Goal: Navigation & Orientation: Find specific page/section

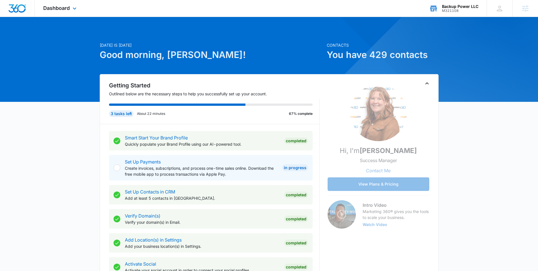
click at [464, 11] on div "M321108" at bounding box center [460, 11] width 36 height 4
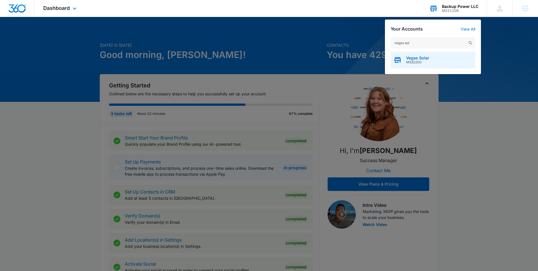
type input "vegas sol"
click at [431, 59] on div "Vegas Solar M332200" at bounding box center [433, 59] width 85 height 17
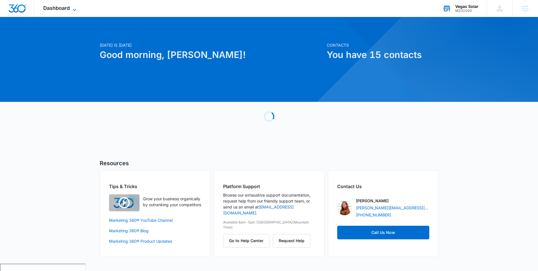
click at [69, 10] on span "Dashboard" at bounding box center [56, 8] width 27 height 6
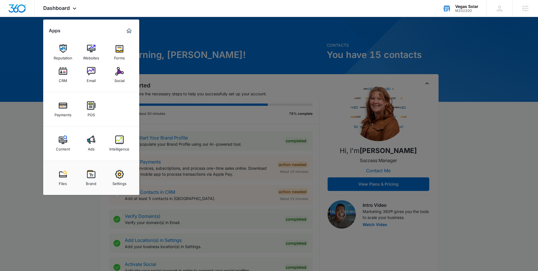
click at [86, 143] on link "Ads" at bounding box center [91, 142] width 21 height 21
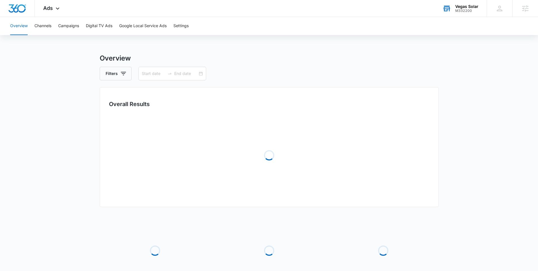
type input "07/01/2025"
type input "07/31/2025"
click at [139, 29] on button "Google Local Service Ads" at bounding box center [142, 26] width 47 height 18
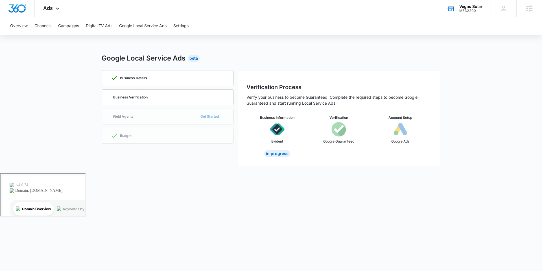
click at [187, 94] on div "Business Verification" at bounding box center [168, 97] width 114 height 15
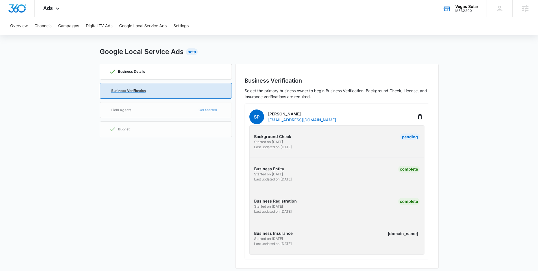
scroll to position [11, 0]
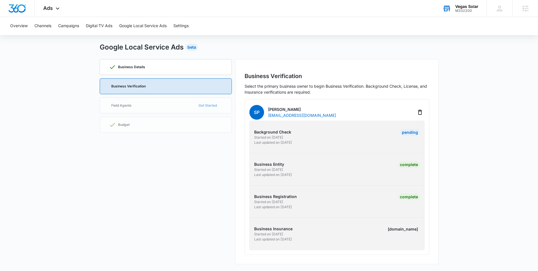
click at [289, 228] on p "Business Insurance" at bounding box center [294, 228] width 81 height 6
click at [410, 226] on div "labels.review" at bounding box center [403, 228] width 34 height 7
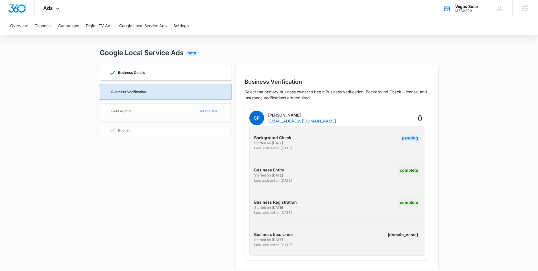
scroll to position [0, 0]
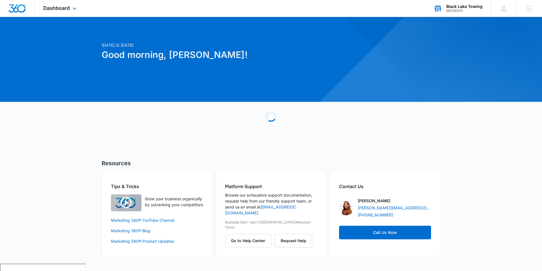
click at [462, 11] on div "M328055" at bounding box center [465, 11] width 36 height 4
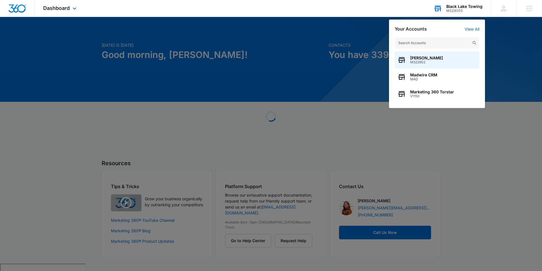
click at [429, 48] on input "text" at bounding box center [437, 42] width 85 height 11
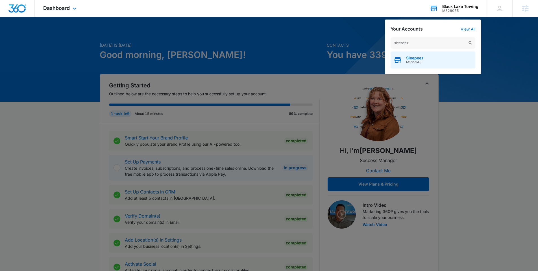
type input "sleepeez"
click at [422, 58] on span "Sleepeez" at bounding box center [415, 58] width 18 height 5
click at [422, 57] on span "Sleepeez" at bounding box center [415, 58] width 18 height 5
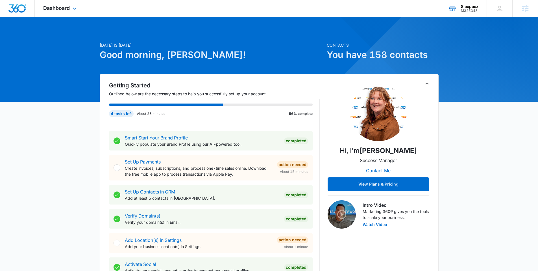
click at [63, 12] on div "Dashboard Apps Reputation Websites Forms CRM Email Social Shop Payments POS Con…" at bounding box center [61, 8] width 52 height 17
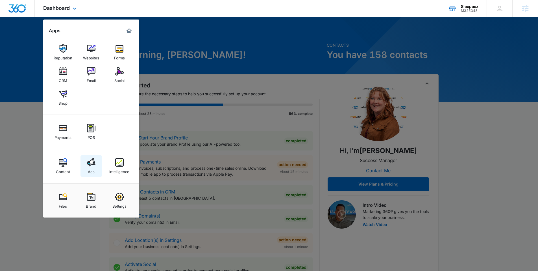
click at [84, 164] on link "Ads" at bounding box center [91, 165] width 21 height 21
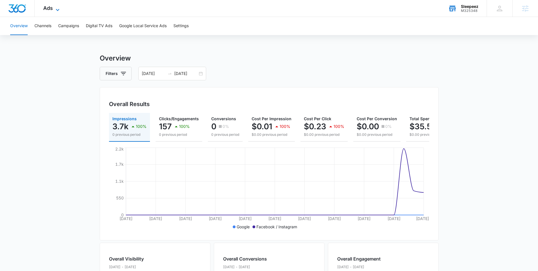
click at [45, 7] on span "Ads" at bounding box center [48, 8] width 10 height 6
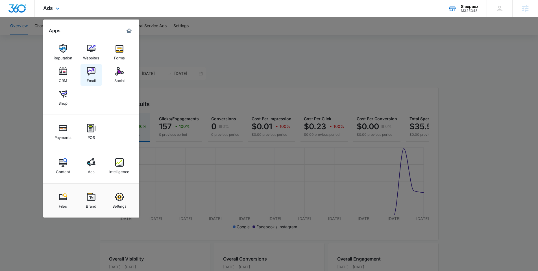
click at [93, 70] on img at bounding box center [91, 71] width 8 height 8
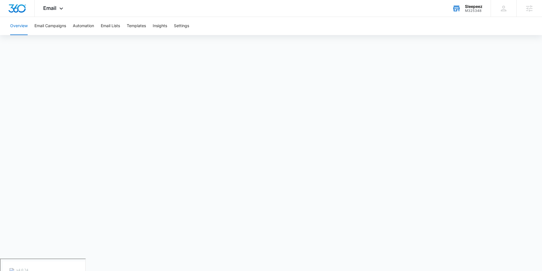
click at [469, 9] on div "M325348" at bounding box center [474, 11] width 18 height 4
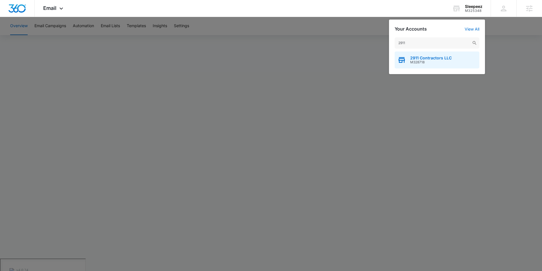
type input "2911"
click at [419, 58] on span "2911 Contractors LLC" at bounding box center [431, 58] width 42 height 5
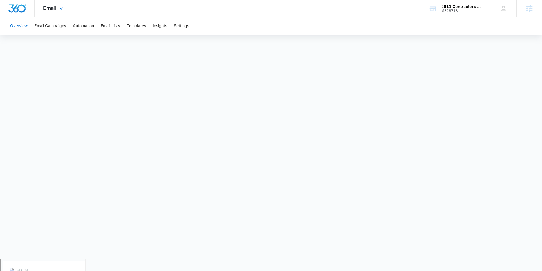
click at [64, 15] on div "Email Apps Reputation Forms CRM Email Social POS Content Ads Intelligence Files…" at bounding box center [54, 8] width 38 height 17
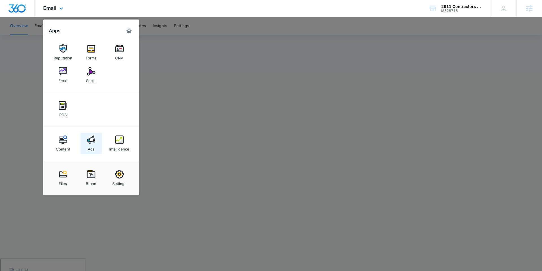
click at [89, 141] on img at bounding box center [91, 139] width 8 height 8
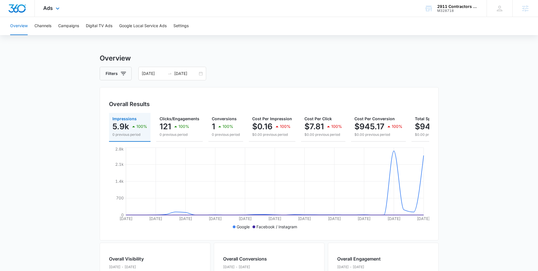
click at [62, 11] on div "Ads Apps Reputation Forms CRM Email Social POS Content Ads Intelligence Files B…" at bounding box center [52, 8] width 35 height 17
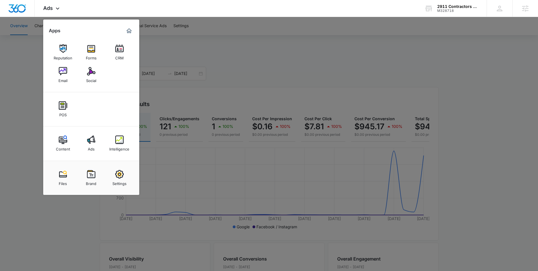
click at [115, 146] on div "Intelligence" at bounding box center [119, 147] width 20 height 7
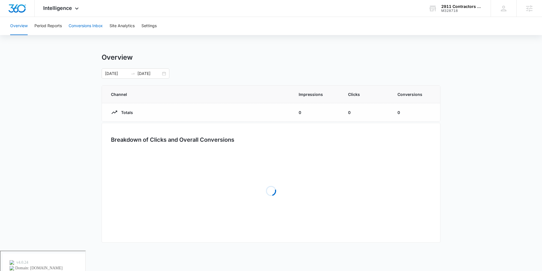
click at [92, 25] on button "Conversions Inbox" at bounding box center [86, 26] width 34 height 18
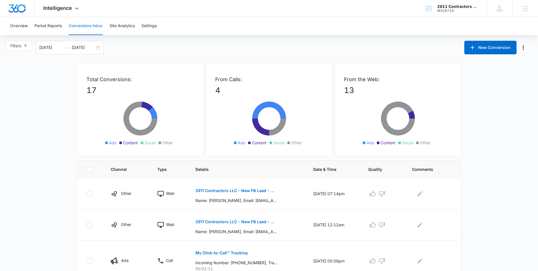
click at [64, 12] on div "Intelligence Apps Reputation Forms CRM Email Social POS Content Ads Intelligenc…" at bounding box center [62, 8] width 54 height 17
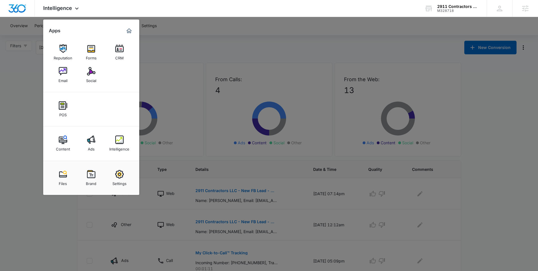
click at [27, 96] on div at bounding box center [269, 135] width 538 height 271
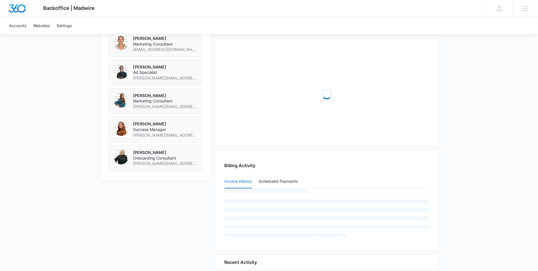
scroll to position [496, 0]
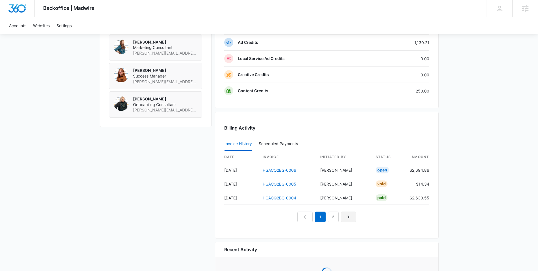
click at [346, 217] on icon "Next Page" at bounding box center [348, 216] width 7 height 7
click at [300, 216] on link "Previous Page" at bounding box center [304, 216] width 15 height 11
click at [345, 214] on icon "Next Page" at bounding box center [348, 216] width 7 height 7
click at [300, 218] on link "Previous Page" at bounding box center [304, 216] width 15 height 11
click at [310, 218] on nav "1 2" at bounding box center [326, 216] width 59 height 11
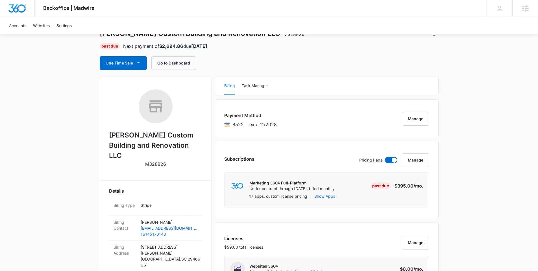
scroll to position [0, 0]
